Goal: Communication & Community: Answer question/provide support

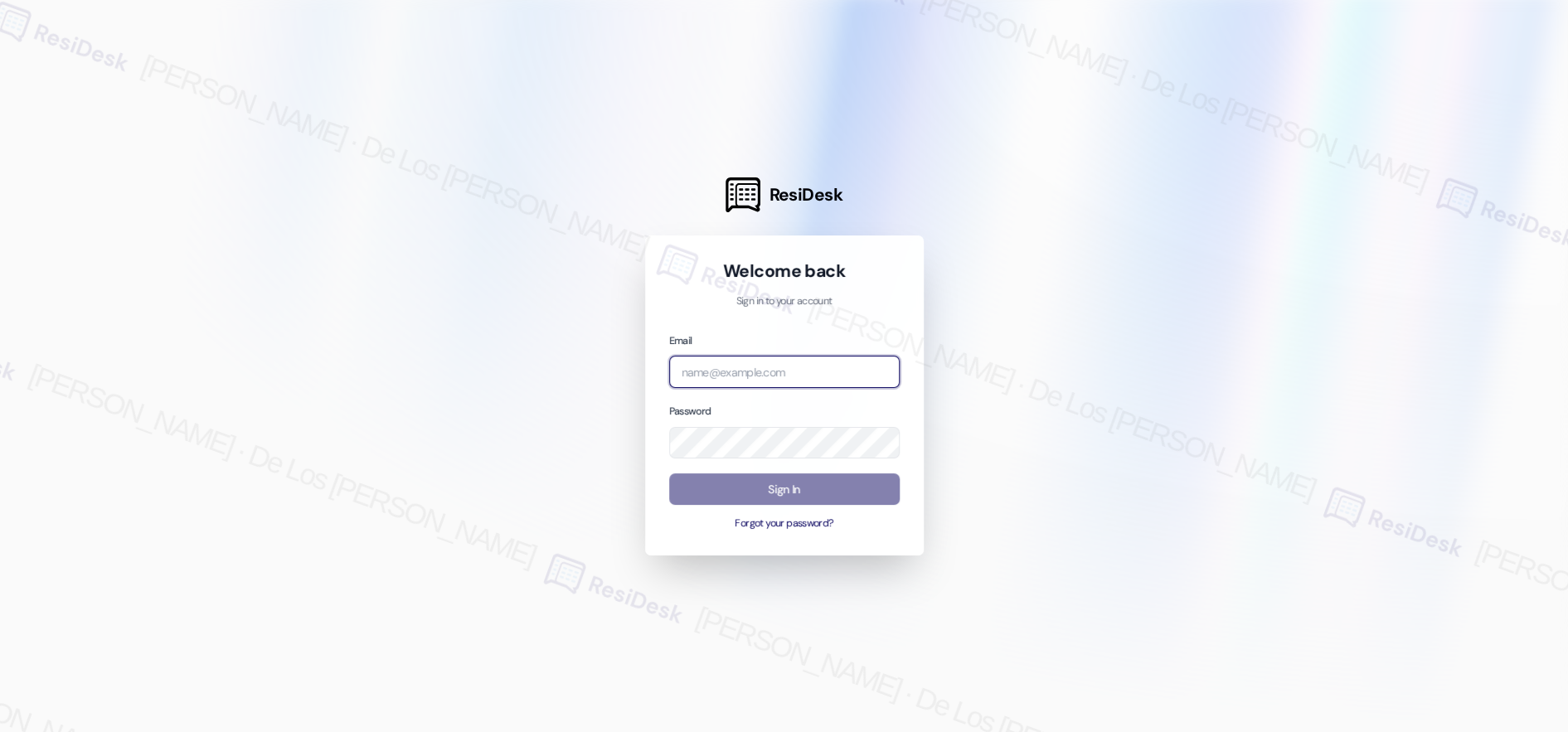
click at [873, 366] on body "ResiDesk Welcome back Sign in to your account Email Password Sign In Forgot you…" at bounding box center [784, 366] width 1568 height 732
drag, startPoint x: 1374, startPoint y: 210, endPoint x: 1126, endPoint y: 306, distance: 265.9
click at [1374, 210] on div at bounding box center [784, 366] width 1568 height 732
click at [841, 357] on input "beac" at bounding box center [784, 371] width 230 height 32
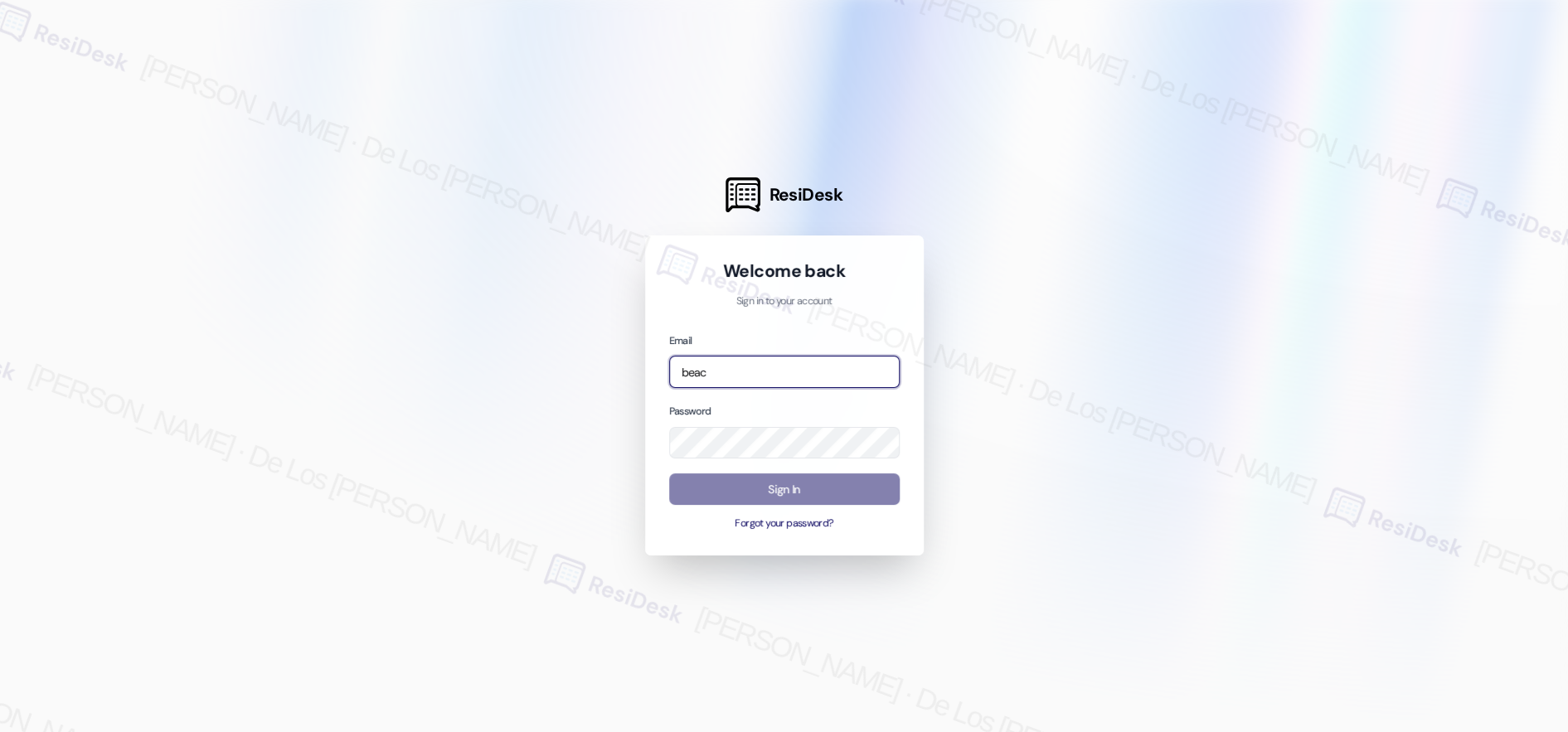
click at [841, 357] on input "beac" at bounding box center [784, 371] width 230 height 32
paste input "[EMAIL_ADDRESS][DOMAIN_NAME]"
type input "[EMAIL_ADDRESS][DOMAIN_NAME]"
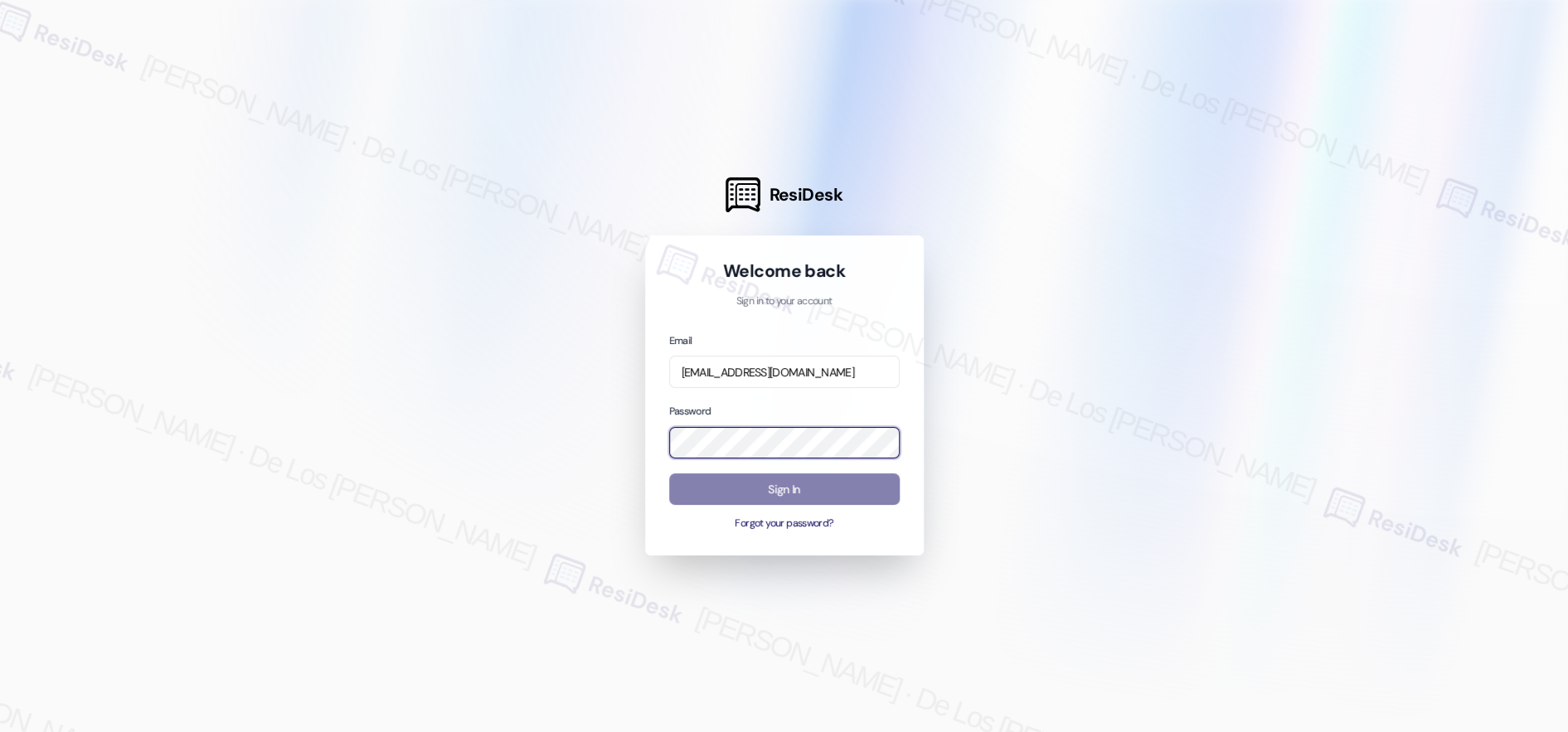
scroll to position [0, 0]
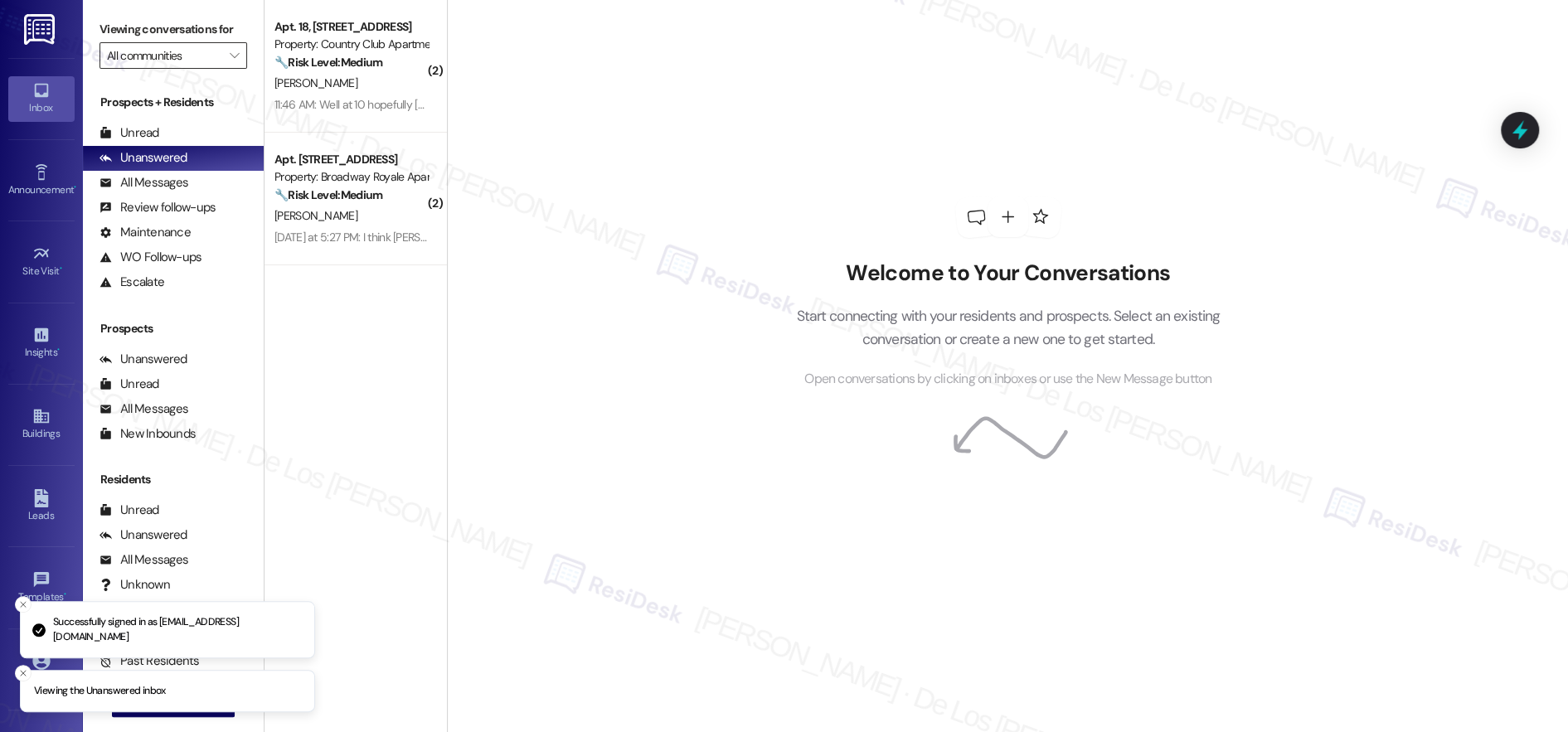
click at [171, 54] on input "All communities" at bounding box center [163, 56] width 114 height 27
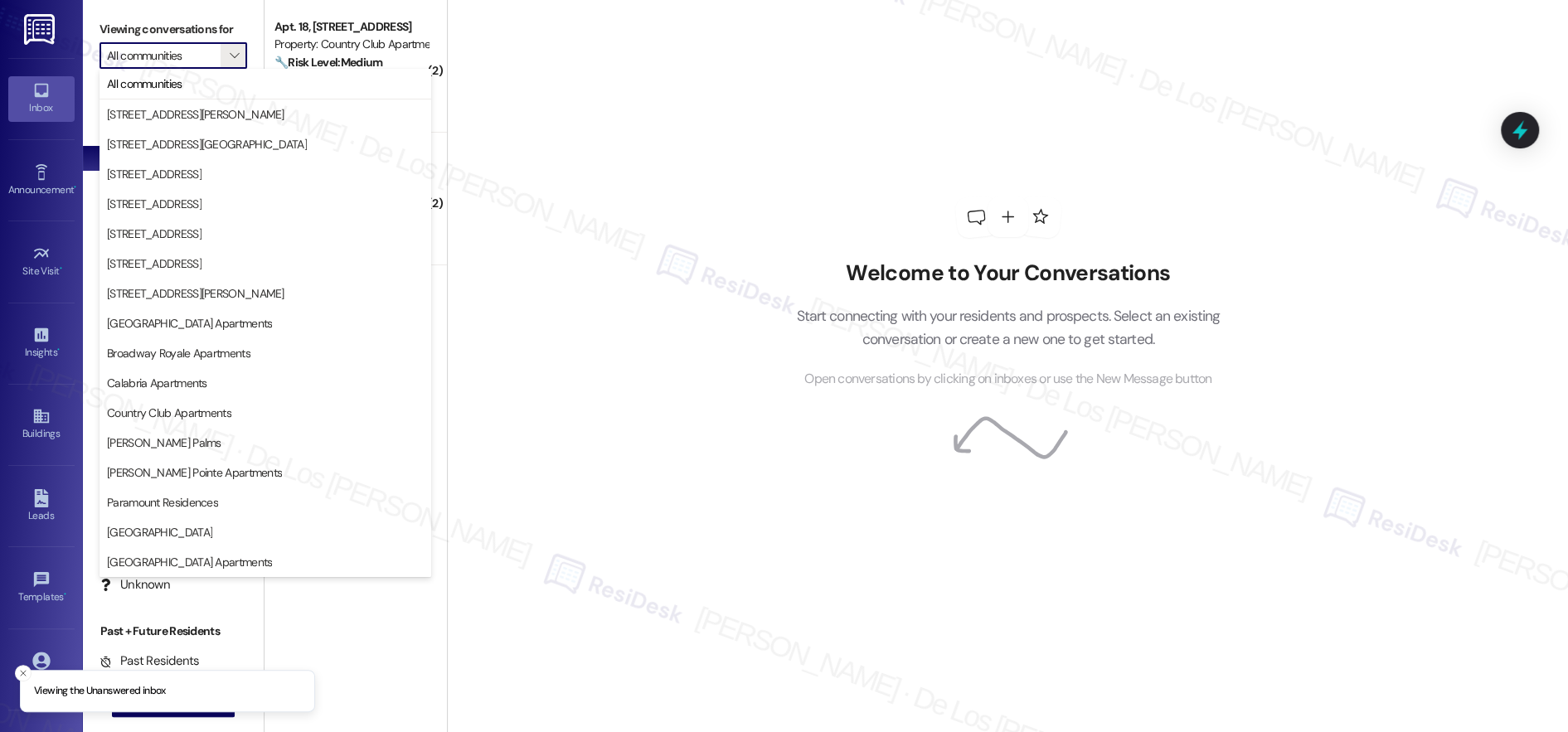
click at [541, 155] on div "Welcome to Your Conversations Start connecting with your residents and prospect…" at bounding box center [1007, 366] width 1121 height 732
